Goal: Information Seeking & Learning: Find contact information

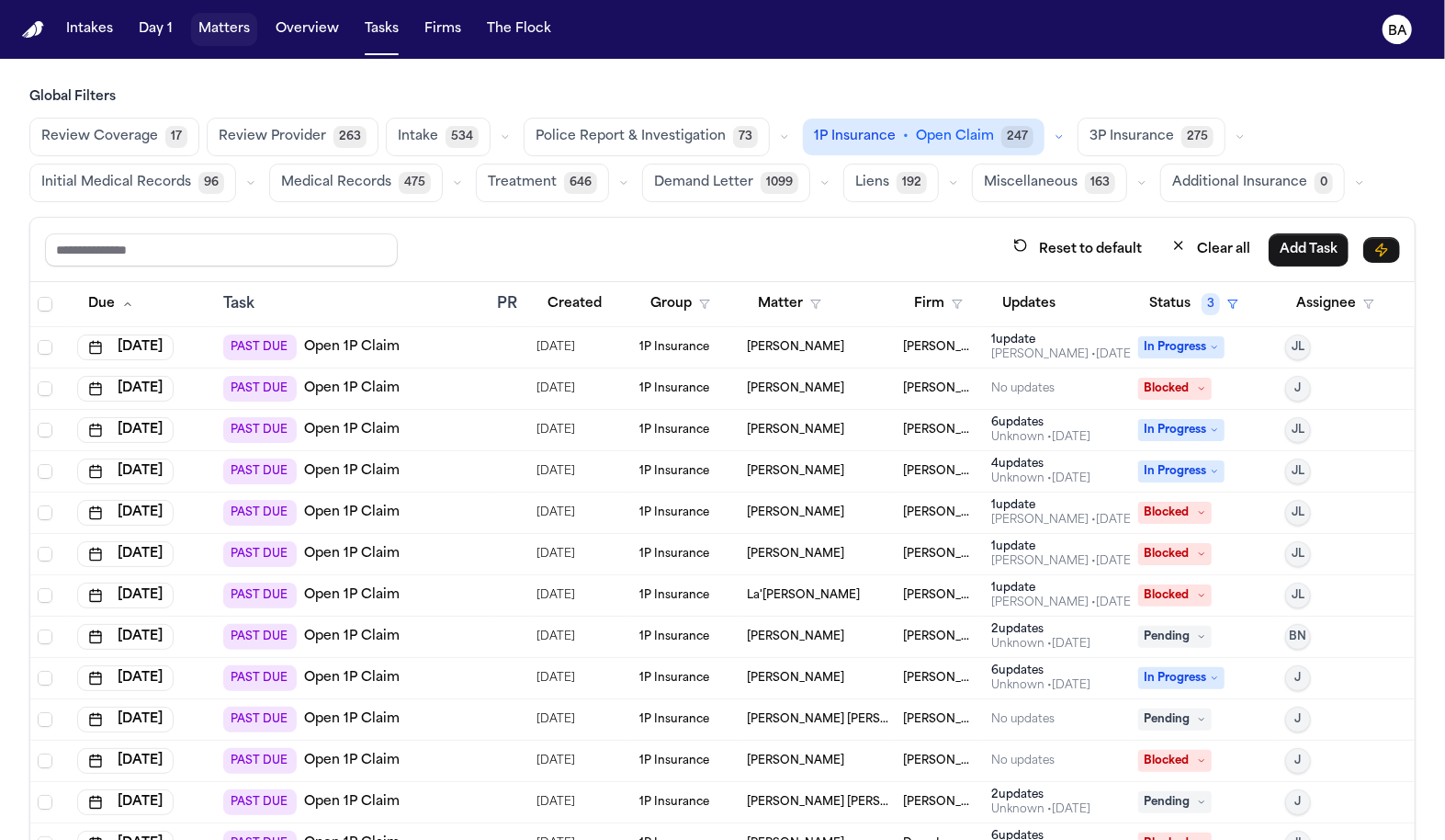
click at [193, 37] on button "Matters" at bounding box center [223, 30] width 66 height 33
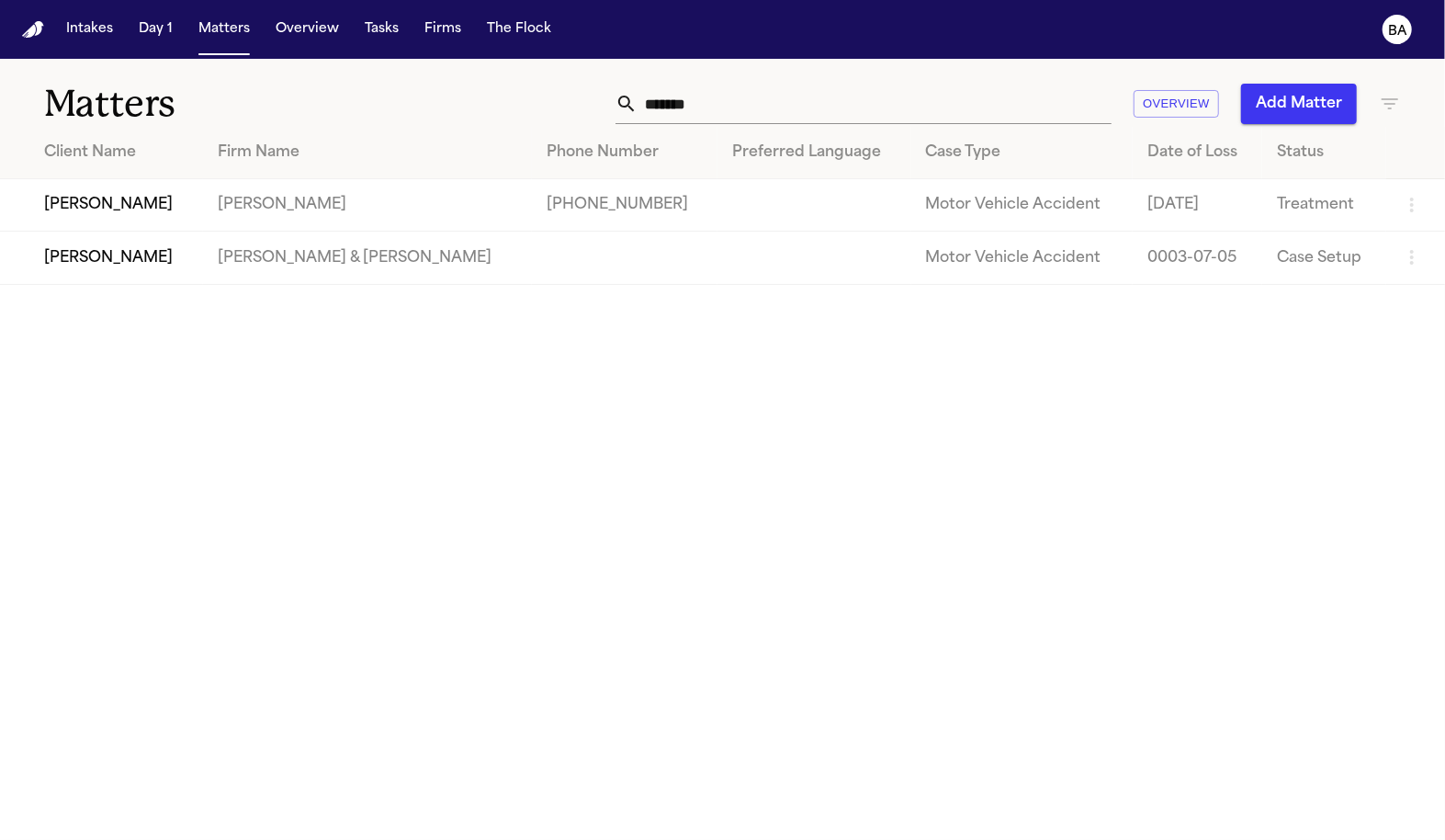
click at [691, 94] on input "*******" at bounding box center [874, 103] width 474 height 40
click at [532, 209] on td "+17372151968" at bounding box center [625, 205] width 186 height 52
click at [267, 208] on td "Hecht" at bounding box center [367, 205] width 329 height 52
click at [65, 212] on td "Douglas Webb" at bounding box center [101, 205] width 203 height 52
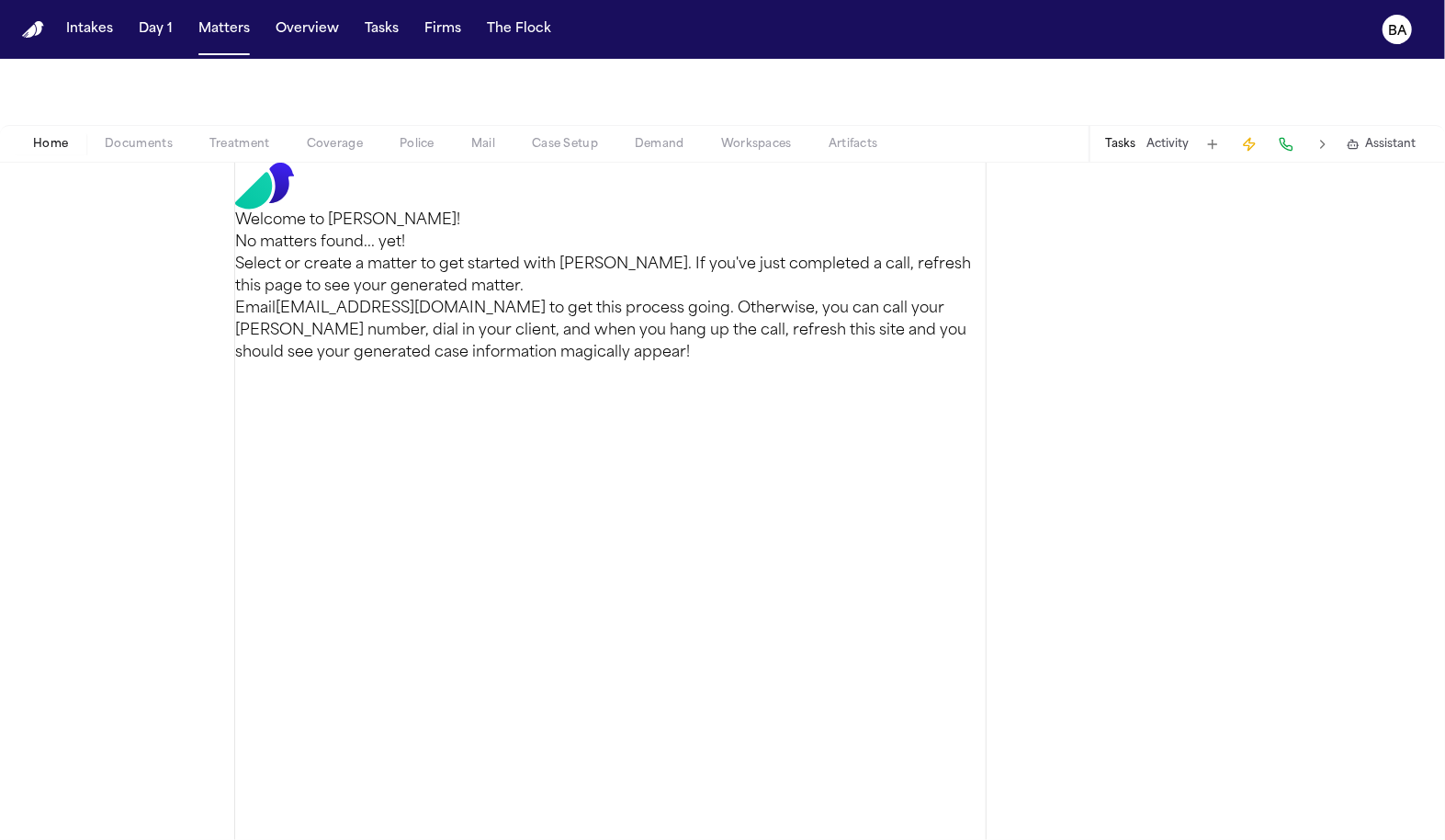
click at [354, 151] on button "Coverage" at bounding box center [334, 144] width 92 height 22
click at [331, 145] on span "Coverage" at bounding box center [334, 144] width 56 height 15
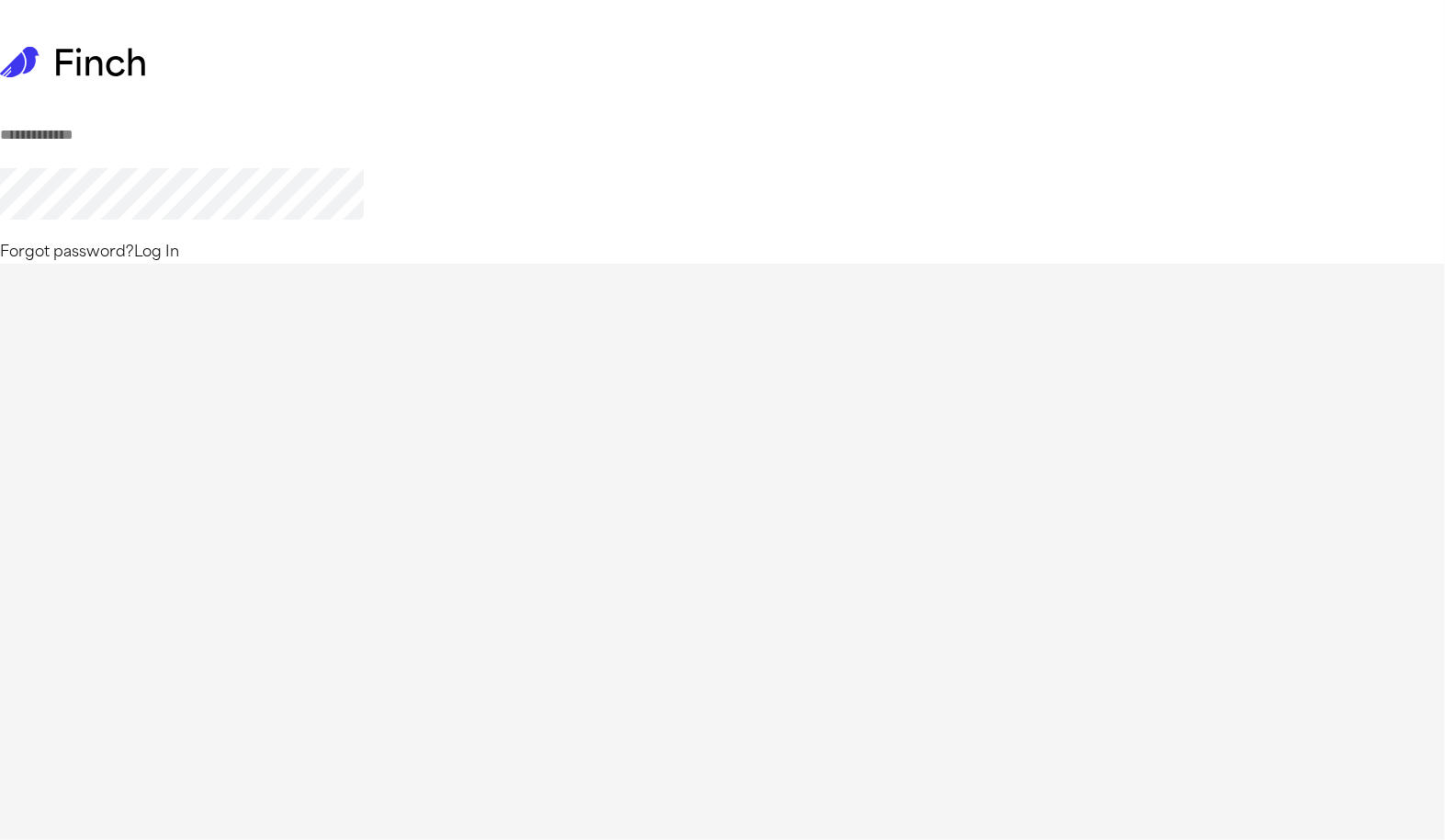
click at [0, 264] on com-1password-button at bounding box center [0, 264] width 0 height 0
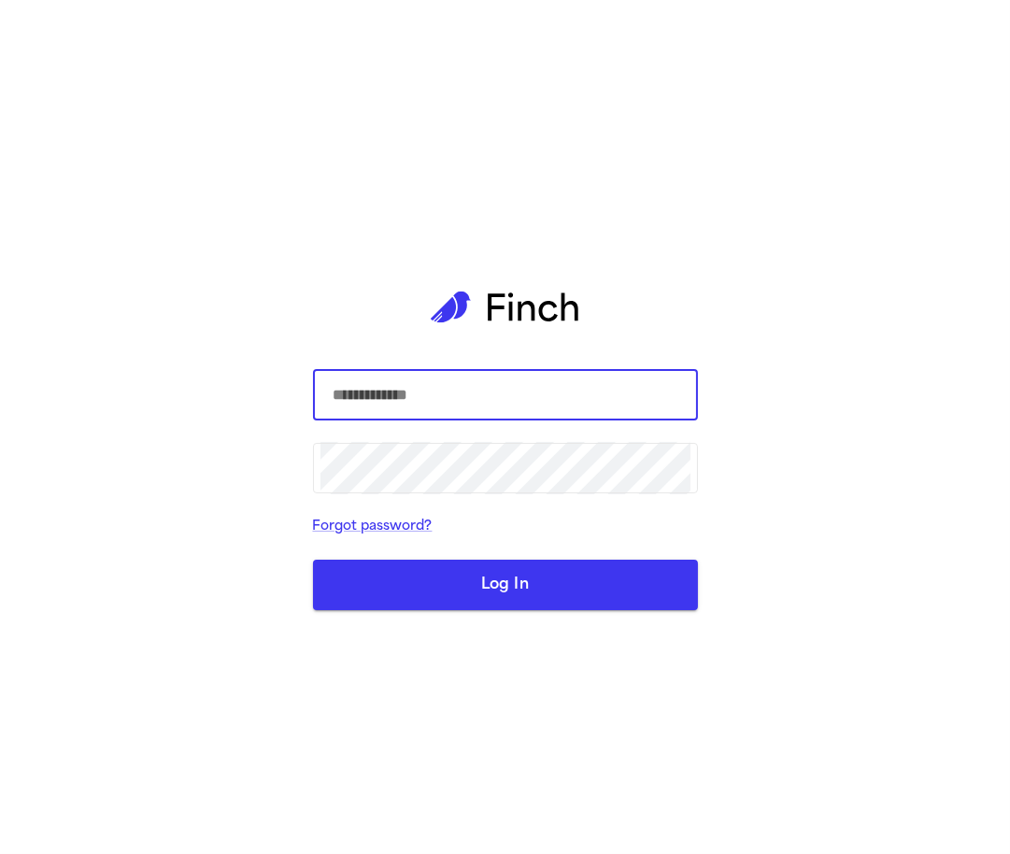
click at [187, 163] on div "​ ​ Forgot password? Log In" at bounding box center [505, 427] width 1010 height 854
click at [0, 853] on com-1password-button at bounding box center [0, 854] width 0 height 0
type input "**********"
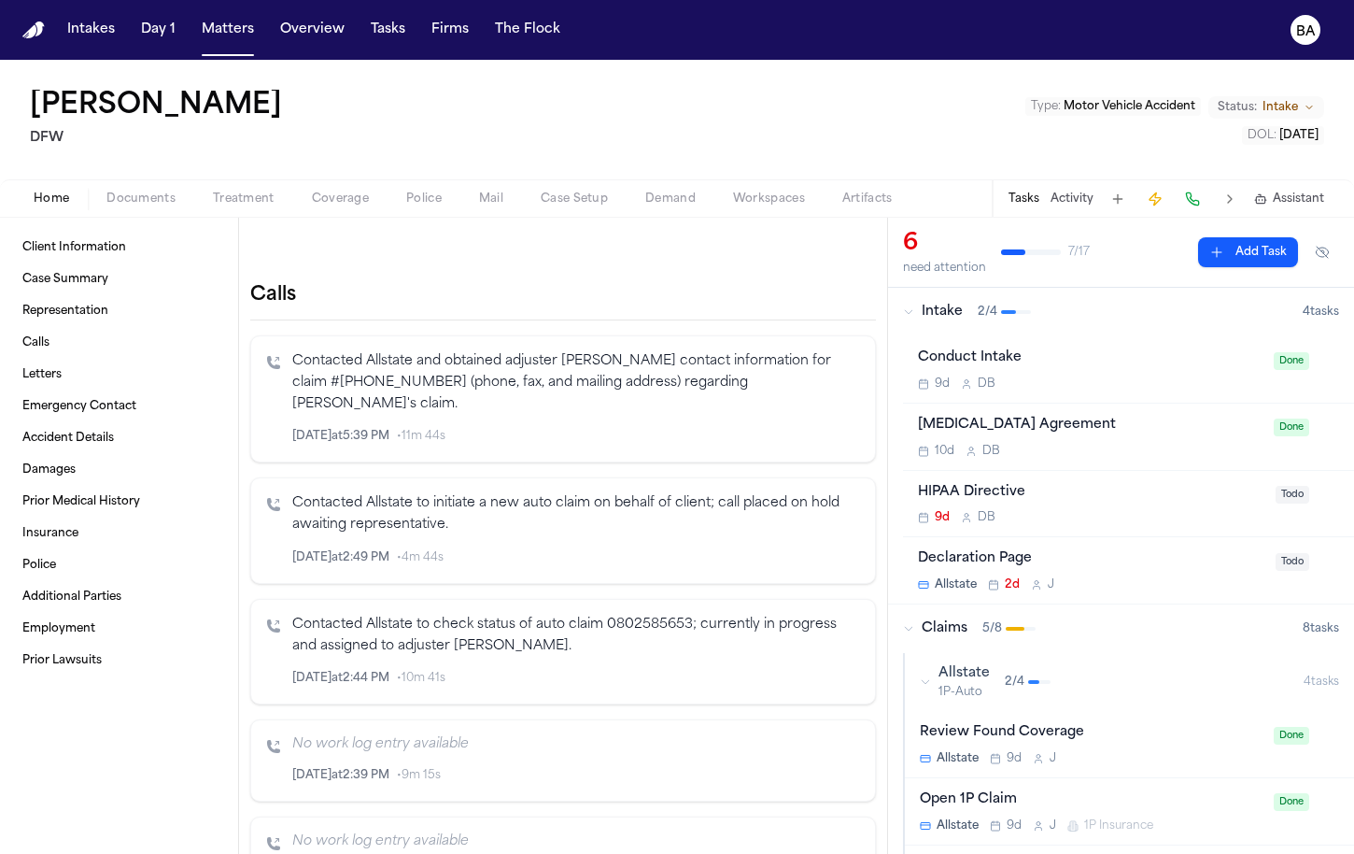
scroll to position [340, 0]
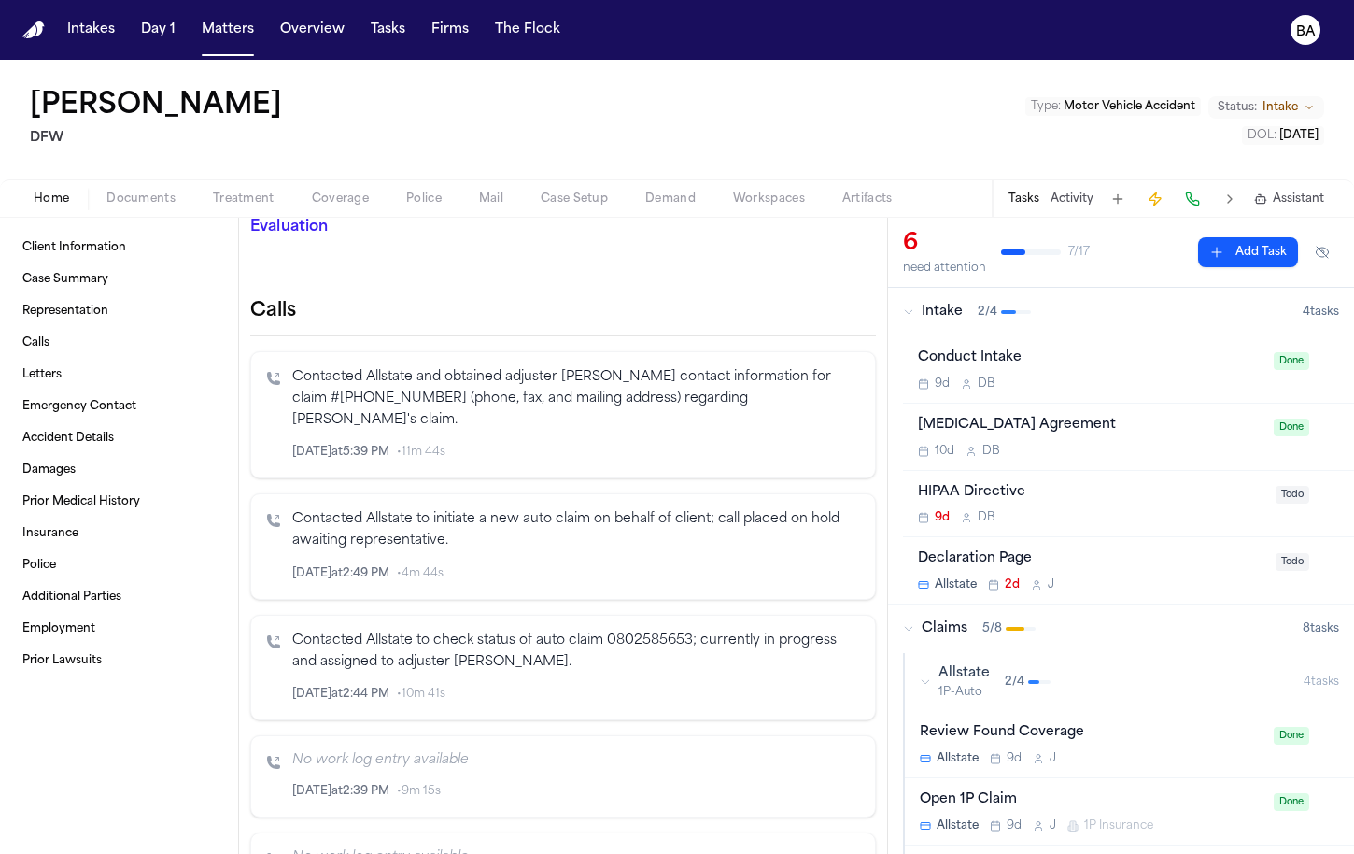
click at [375, 367] on p "Contacted Allstate and obtained adjuster [PERSON_NAME] contact information for …" at bounding box center [576, 399] width 568 height 64
click at [782, 447] on icon "Inspect" at bounding box center [782, 452] width 9 height 10
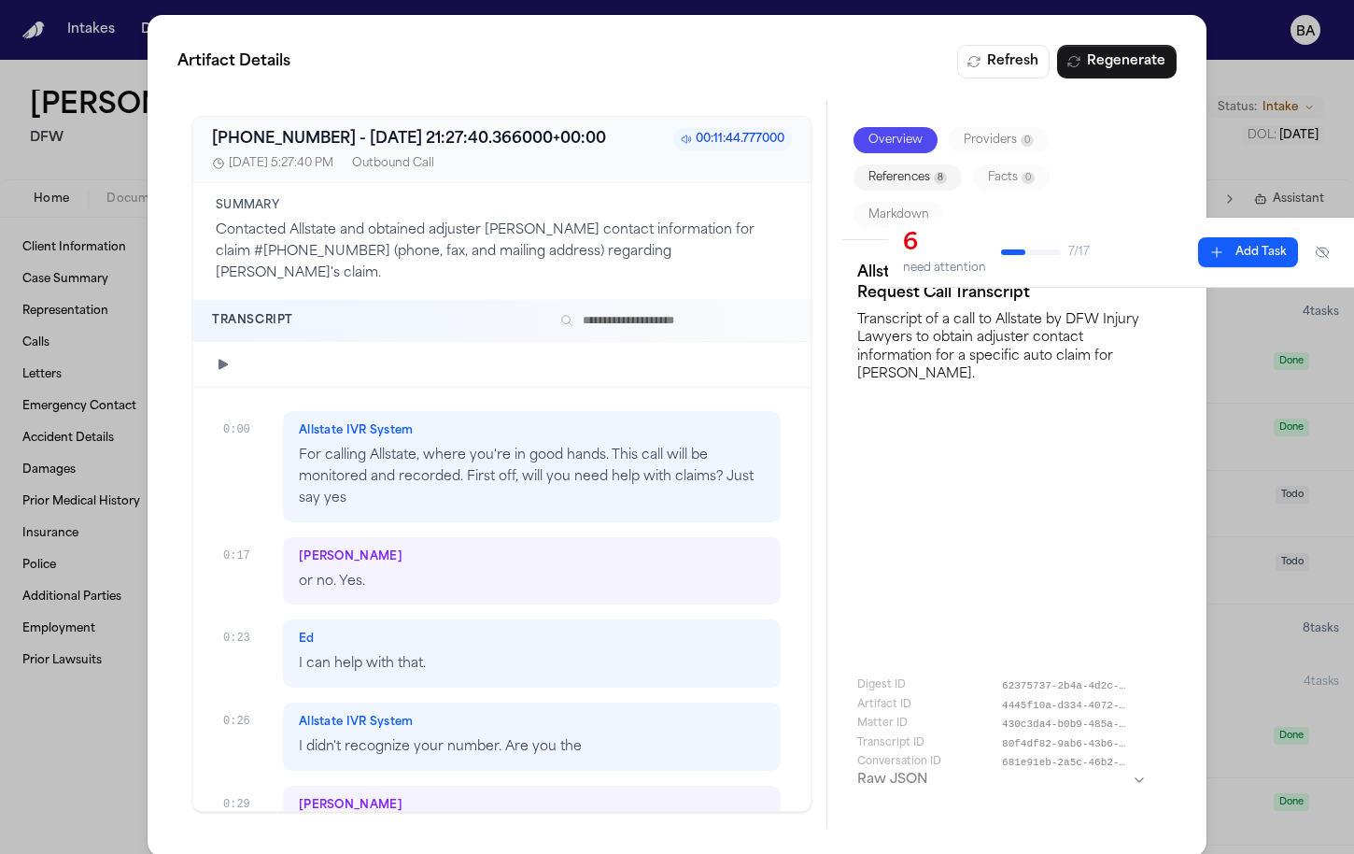
click at [887, 178] on button "References 8" at bounding box center [908, 177] width 108 height 26
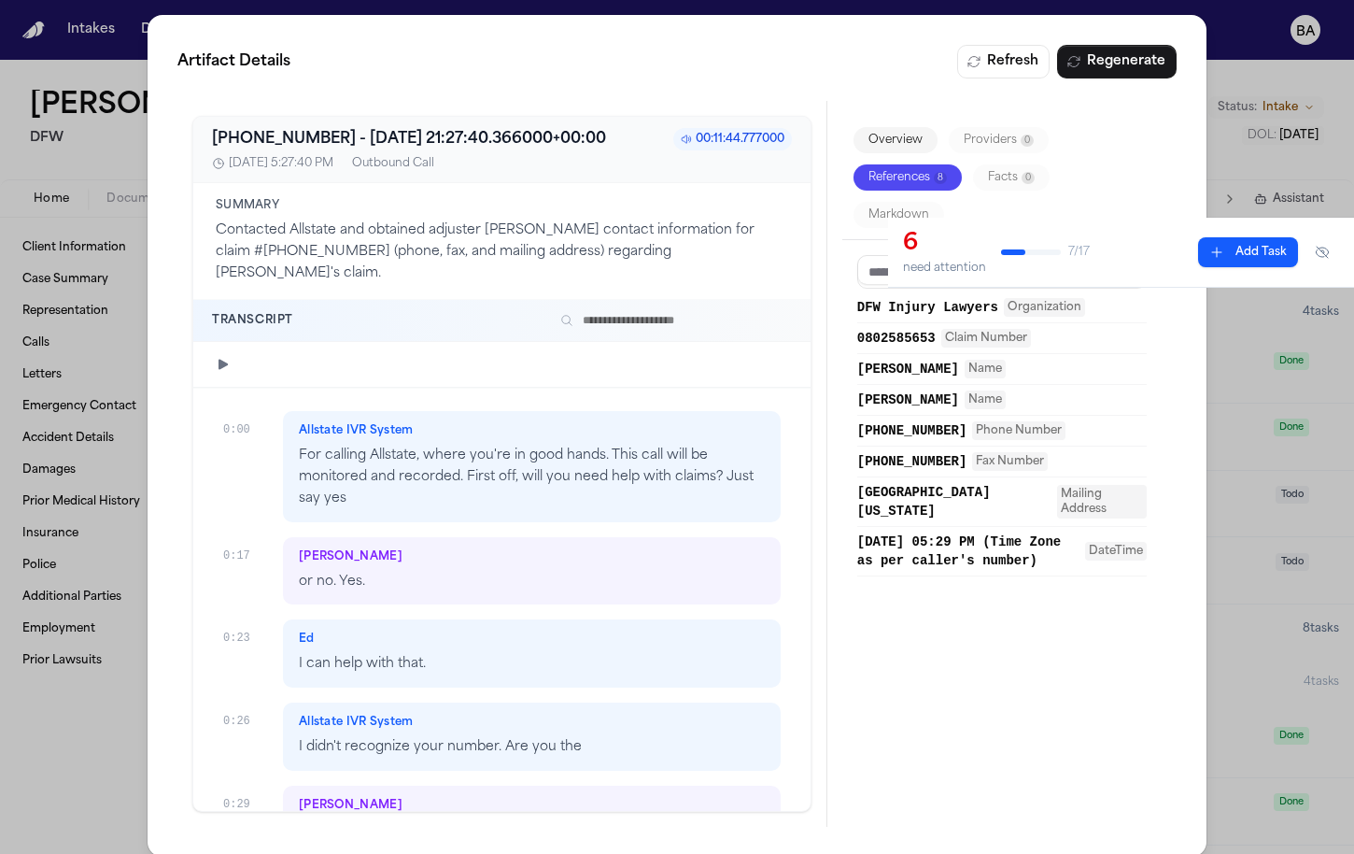
click at [885, 335] on span "0802585653" at bounding box center [896, 338] width 78 height 19
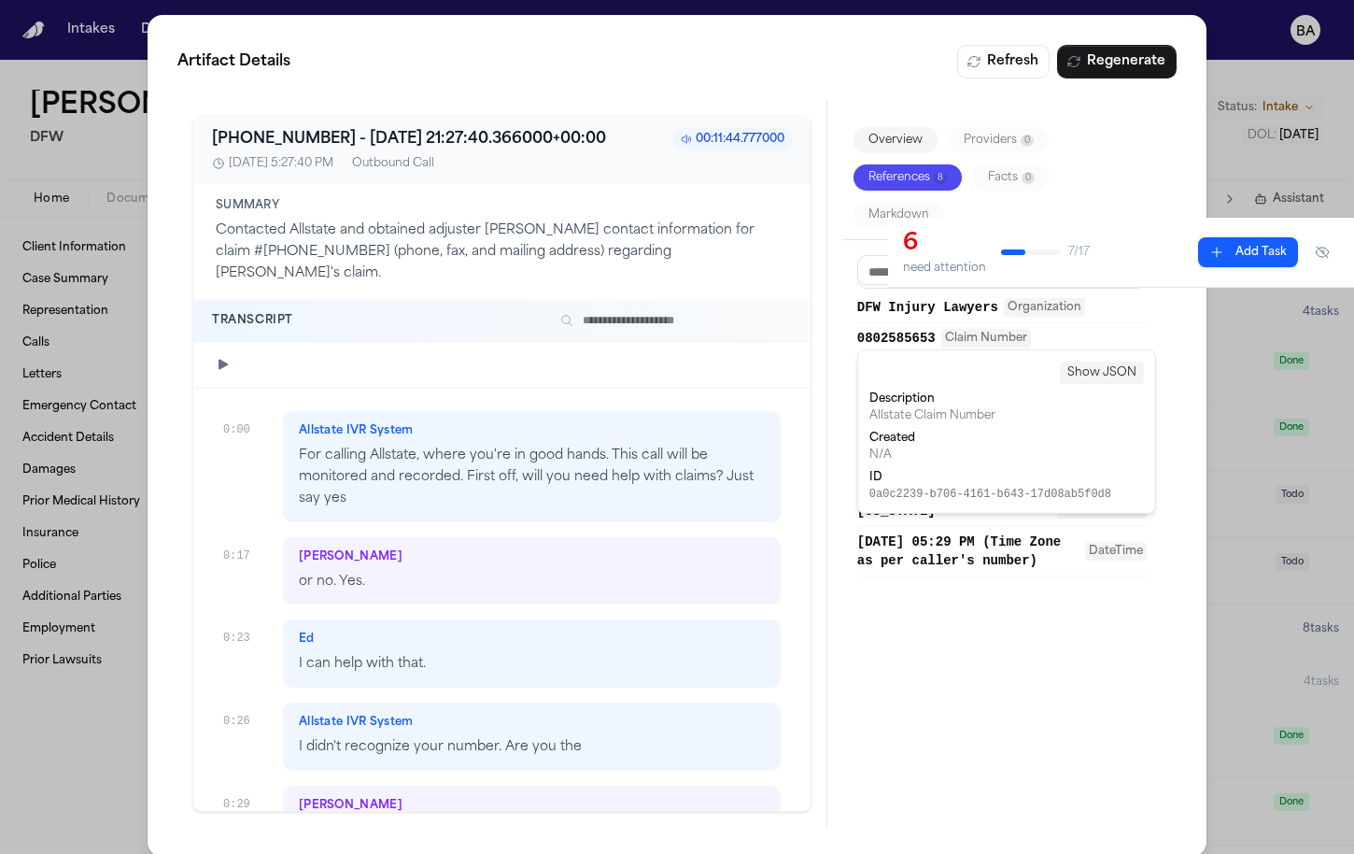
click at [884, 340] on span "0802585653" at bounding box center [896, 338] width 78 height 19
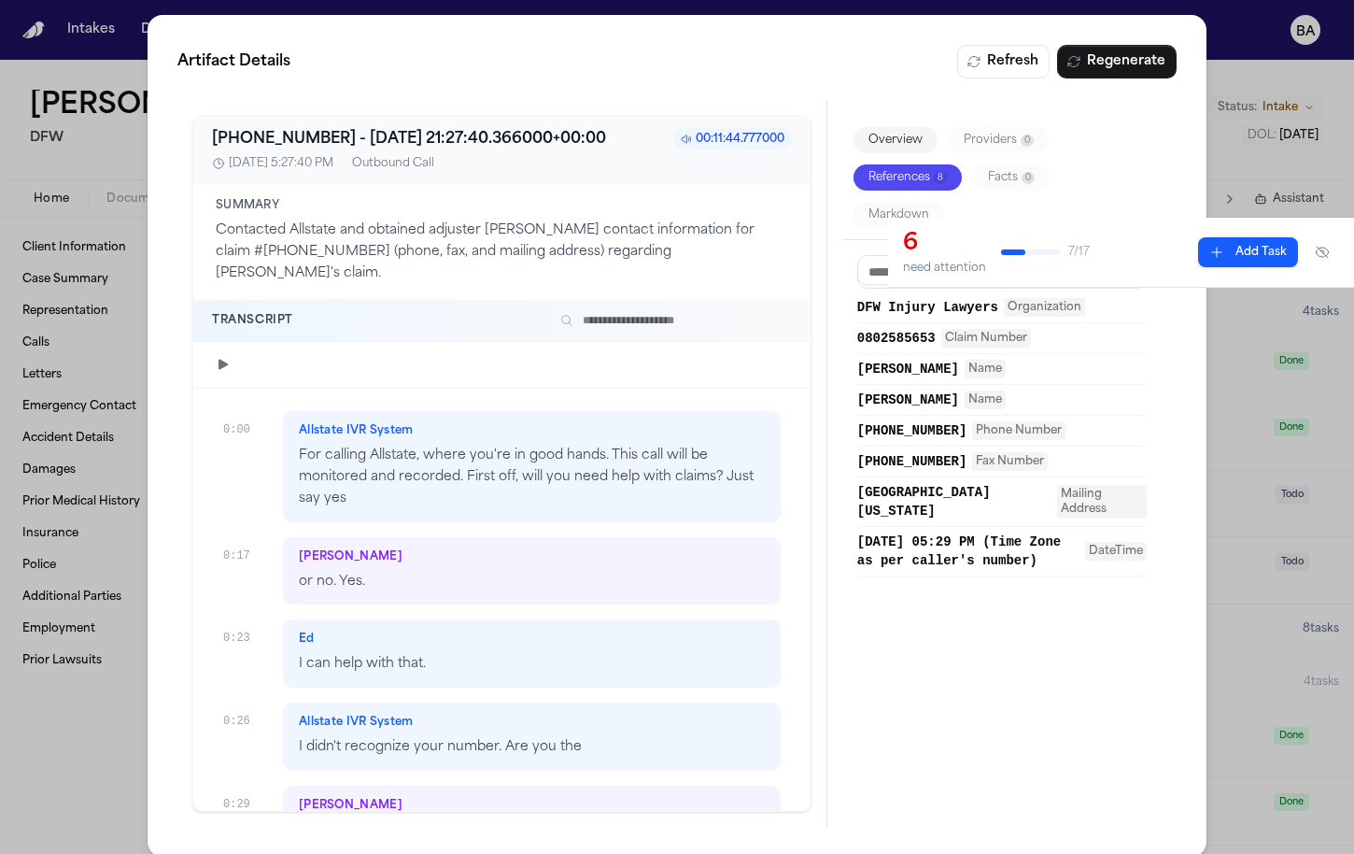
click at [911, 457] on span "[PHONE_NUMBER]" at bounding box center [912, 461] width 110 height 19
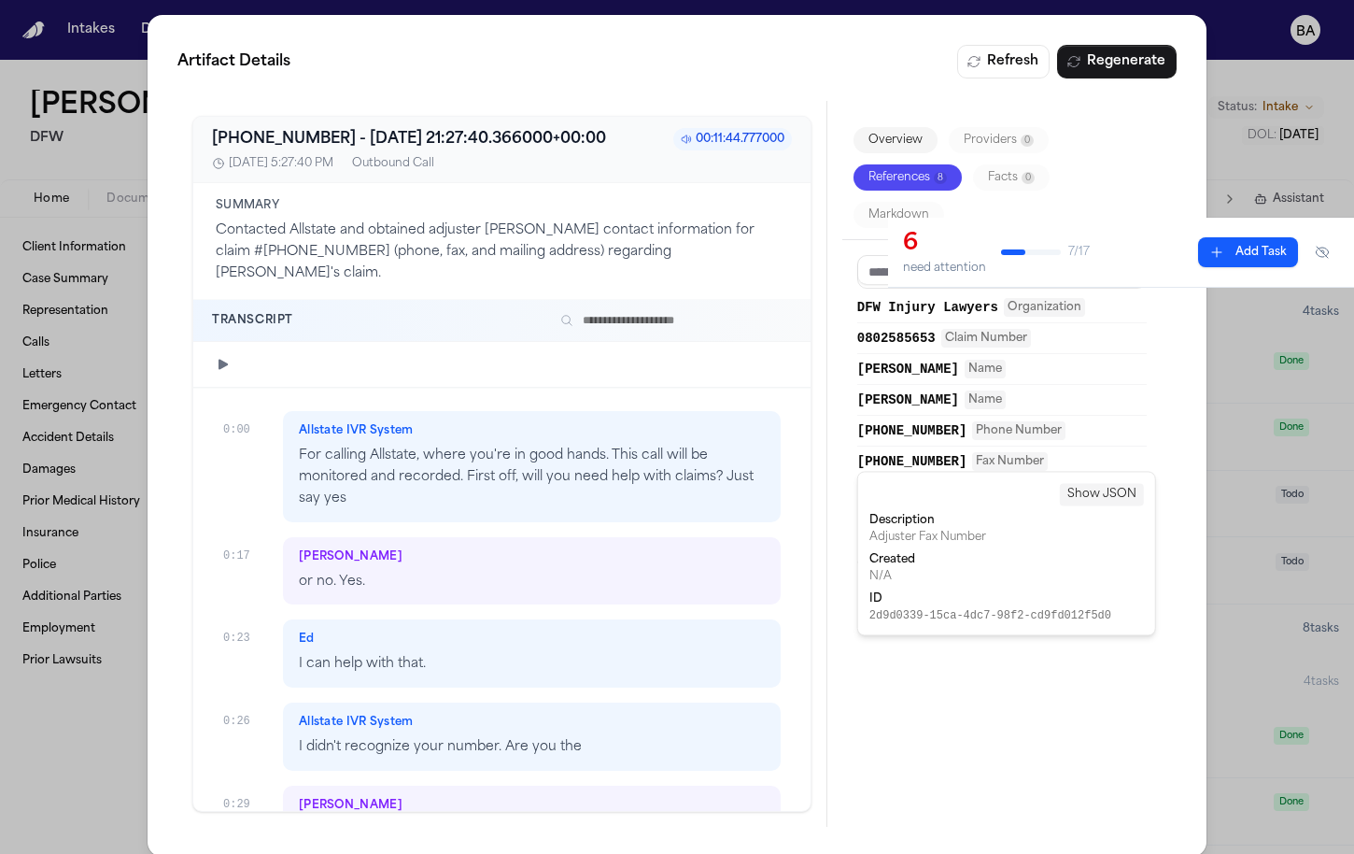
click at [839, 492] on div "Overview Providers 0 References 8 Facts 0 Markdown DFW Injury Lawyers Organizat…" at bounding box center [1003, 464] width 350 height 726
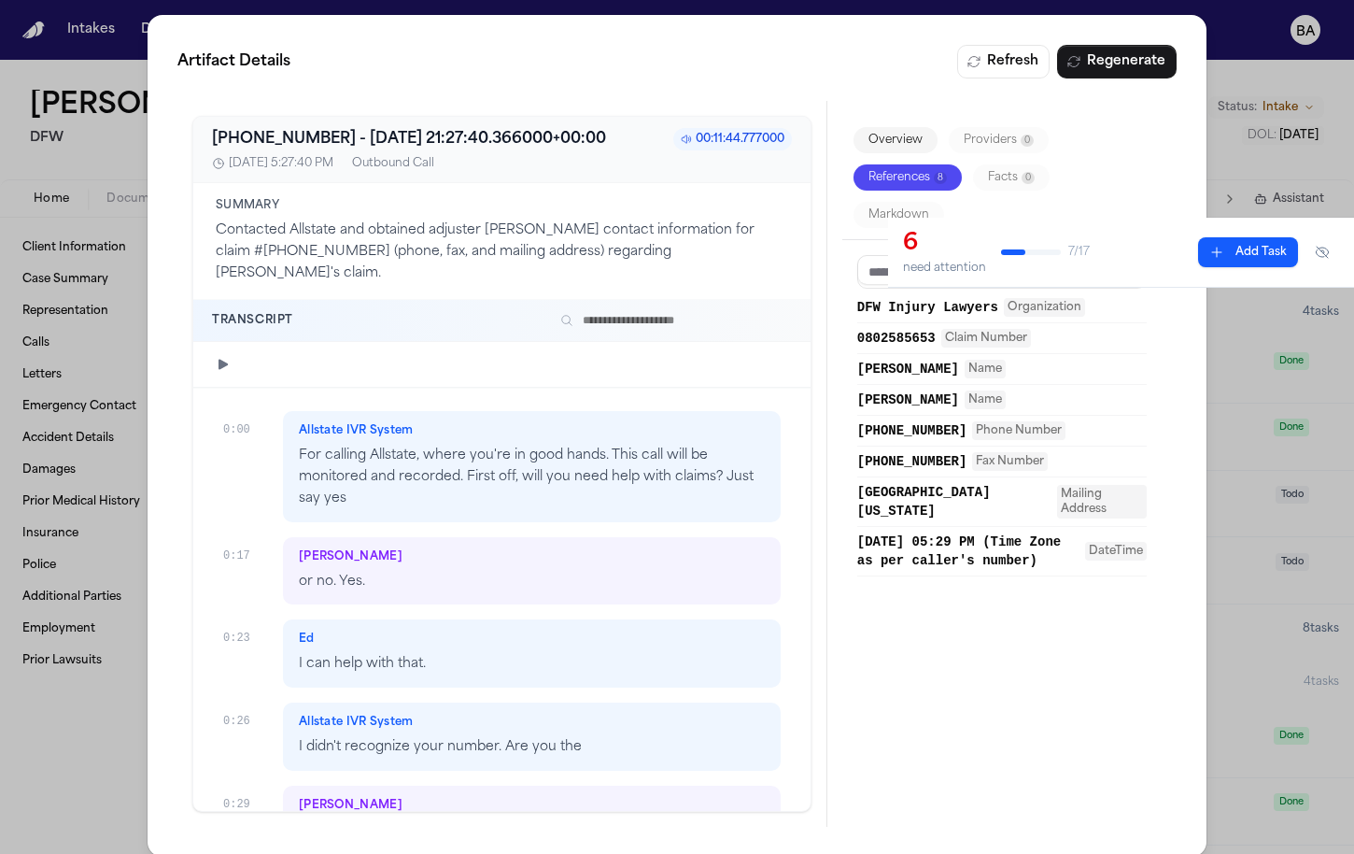
click at [887, 495] on span "[GEOGRAPHIC_DATA][US_STATE]" at bounding box center [954, 501] width 194 height 37
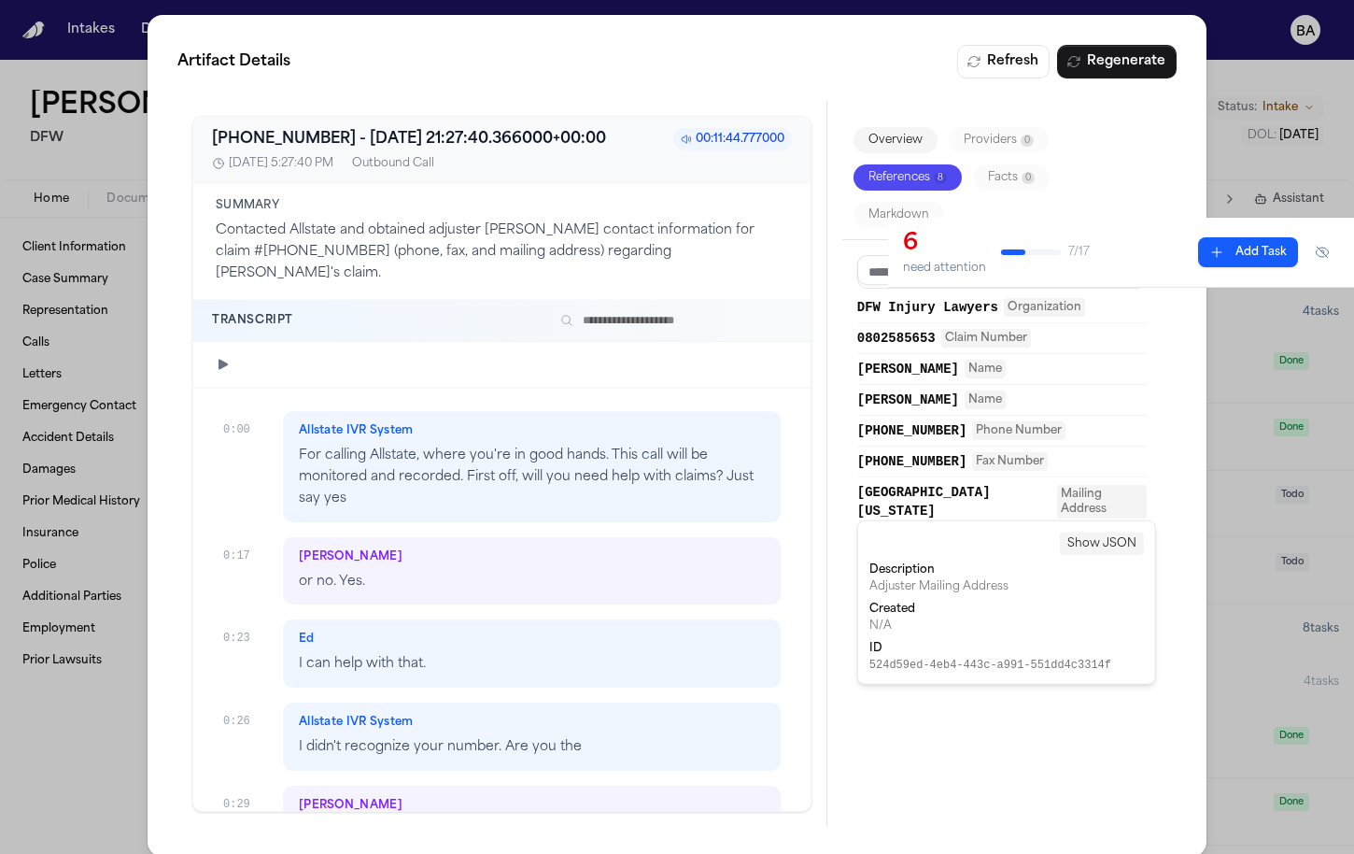
click at [836, 544] on div "Overview Providers 0 References 8 Facts 0 Markdown DFW Injury Lawyers Organizat…" at bounding box center [1003, 464] width 350 height 726
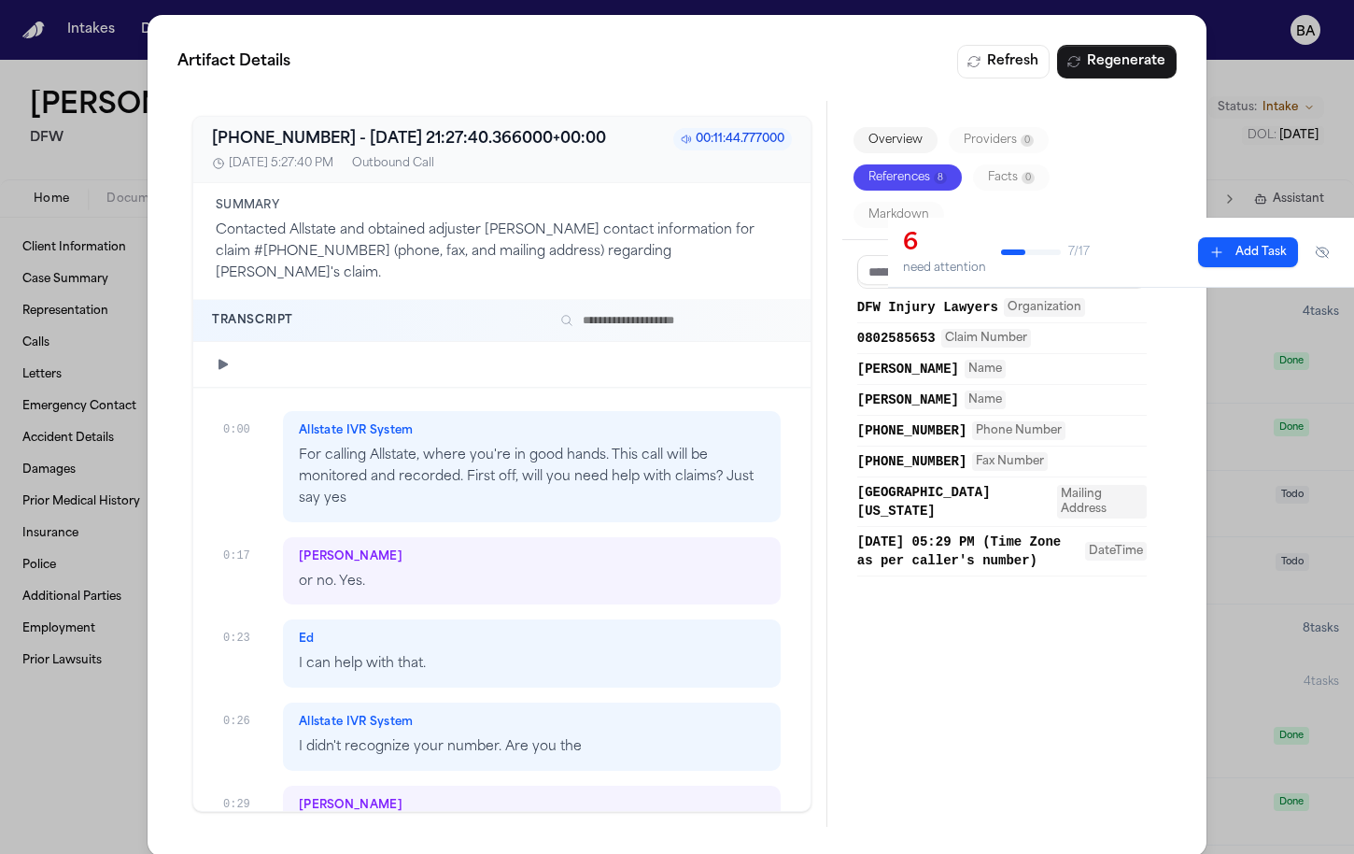
click at [1252, 67] on div "Artifact Details Refresh Regenerate [PHONE_NUMBER] - [DATE] 21:27:40.366000+00:…" at bounding box center [677, 435] width 1354 height 871
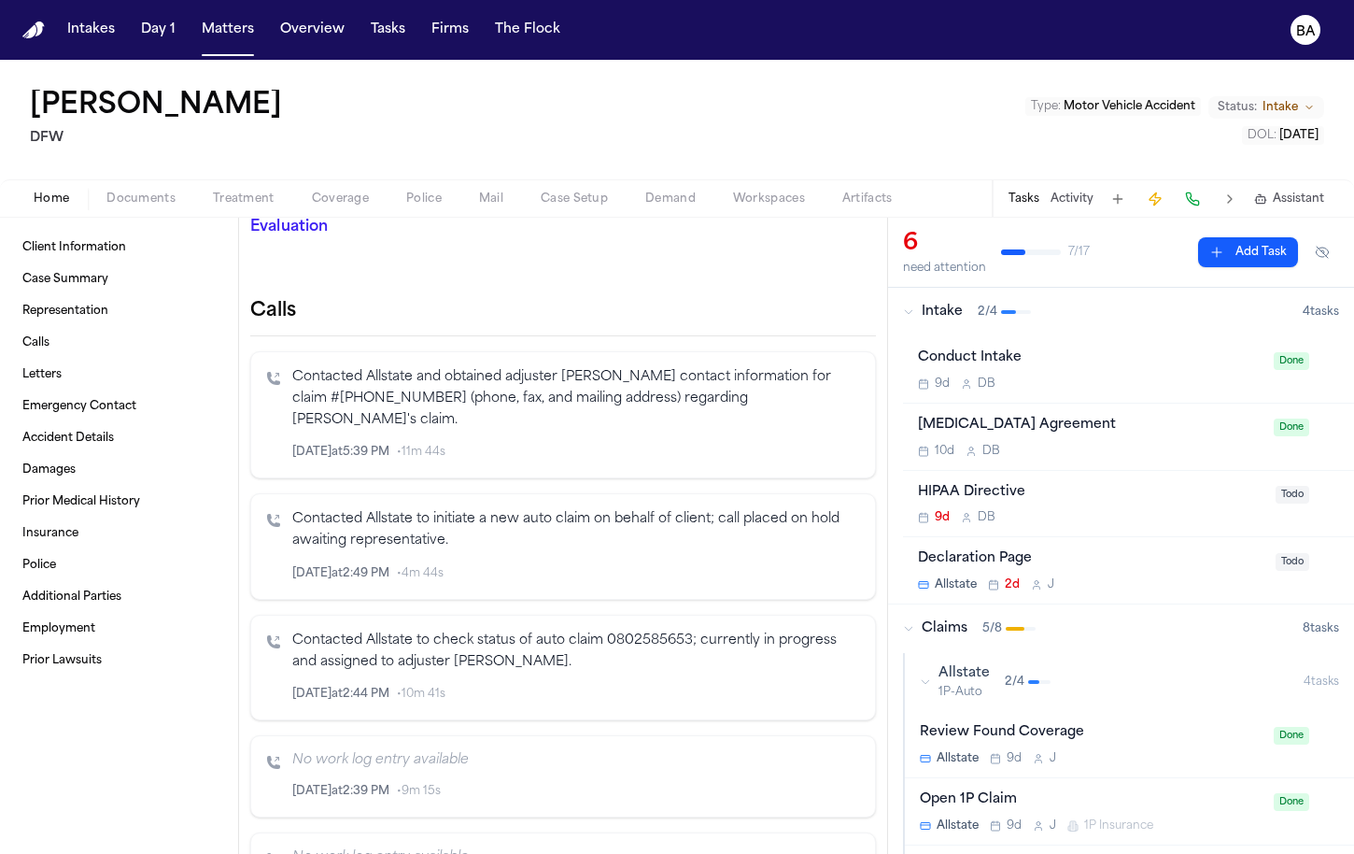
click at [350, 206] on button "Coverage" at bounding box center [340, 199] width 94 height 22
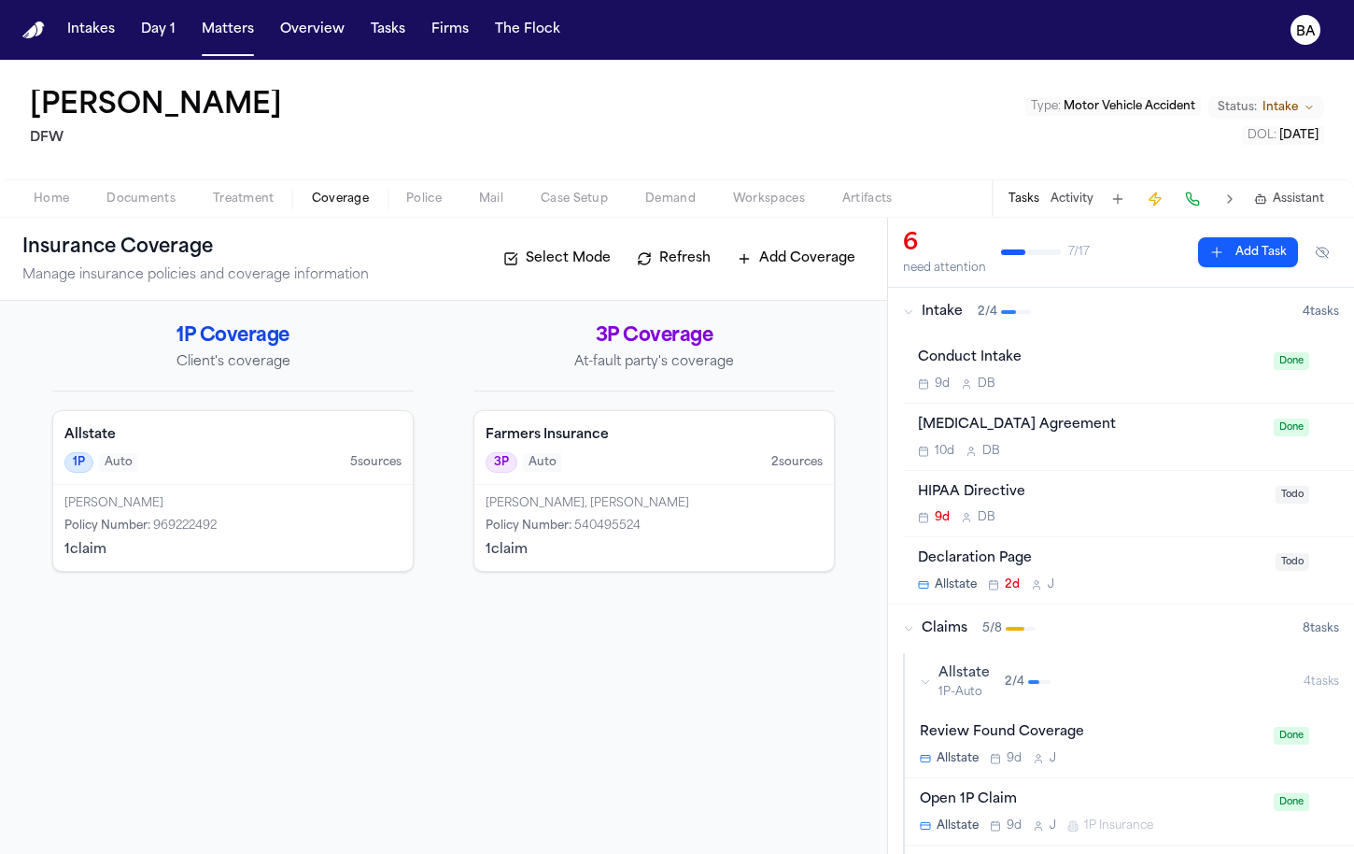
click at [316, 453] on div "1P Auto 5 source s" at bounding box center [232, 462] width 337 height 21
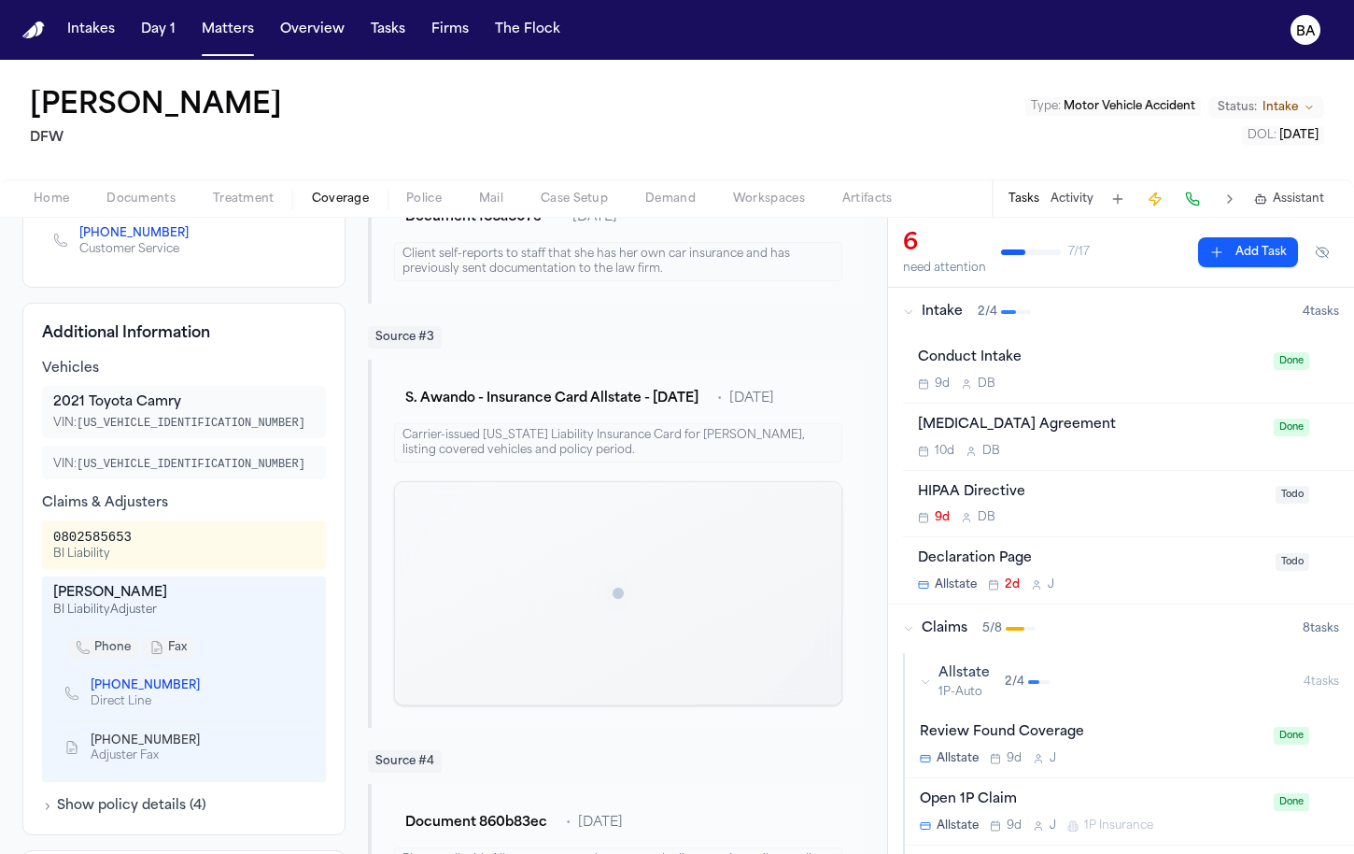
scroll to position [704, 0]
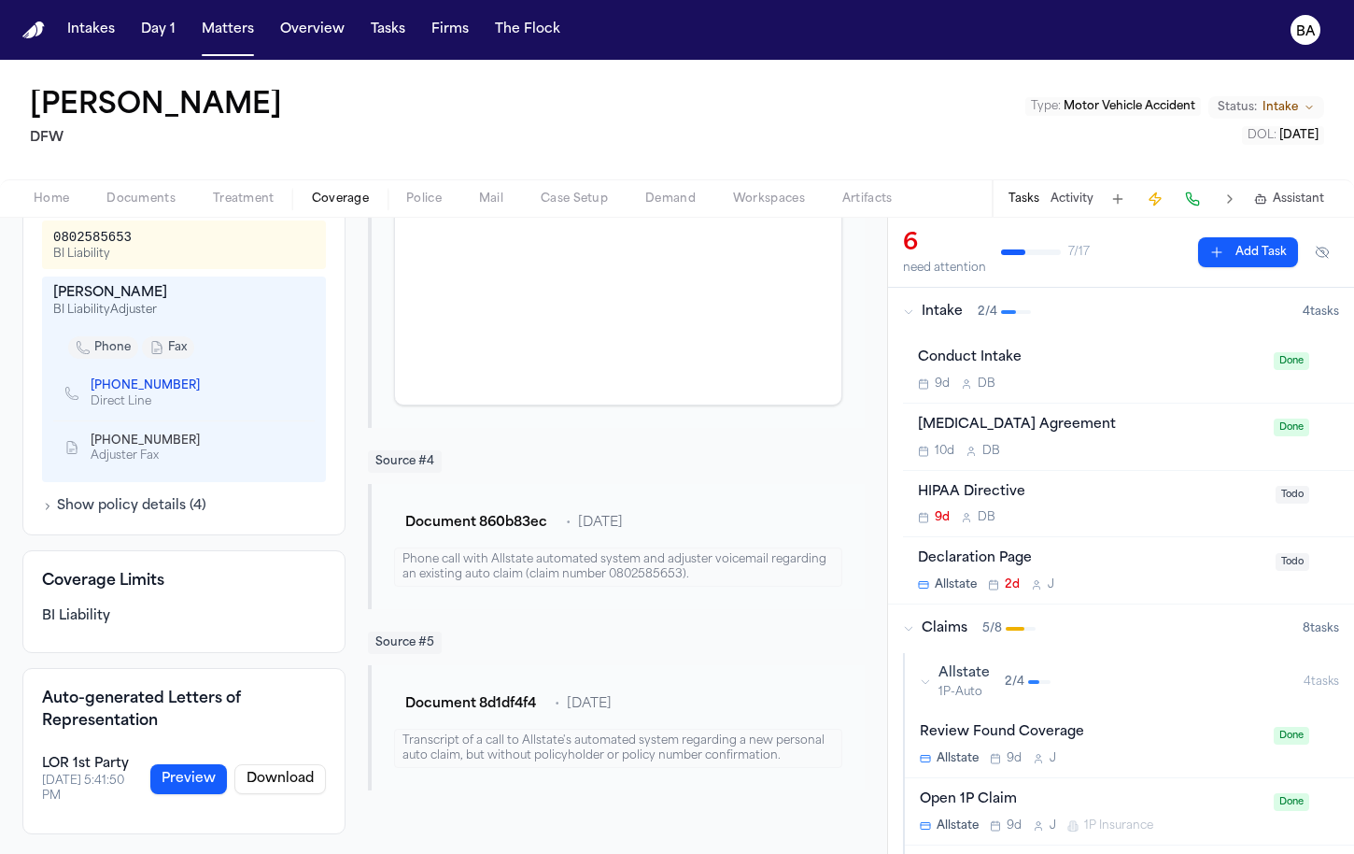
click at [203, 784] on button "Preview" at bounding box center [188, 779] width 77 height 30
